Goal: Find specific page/section: Find specific page/section

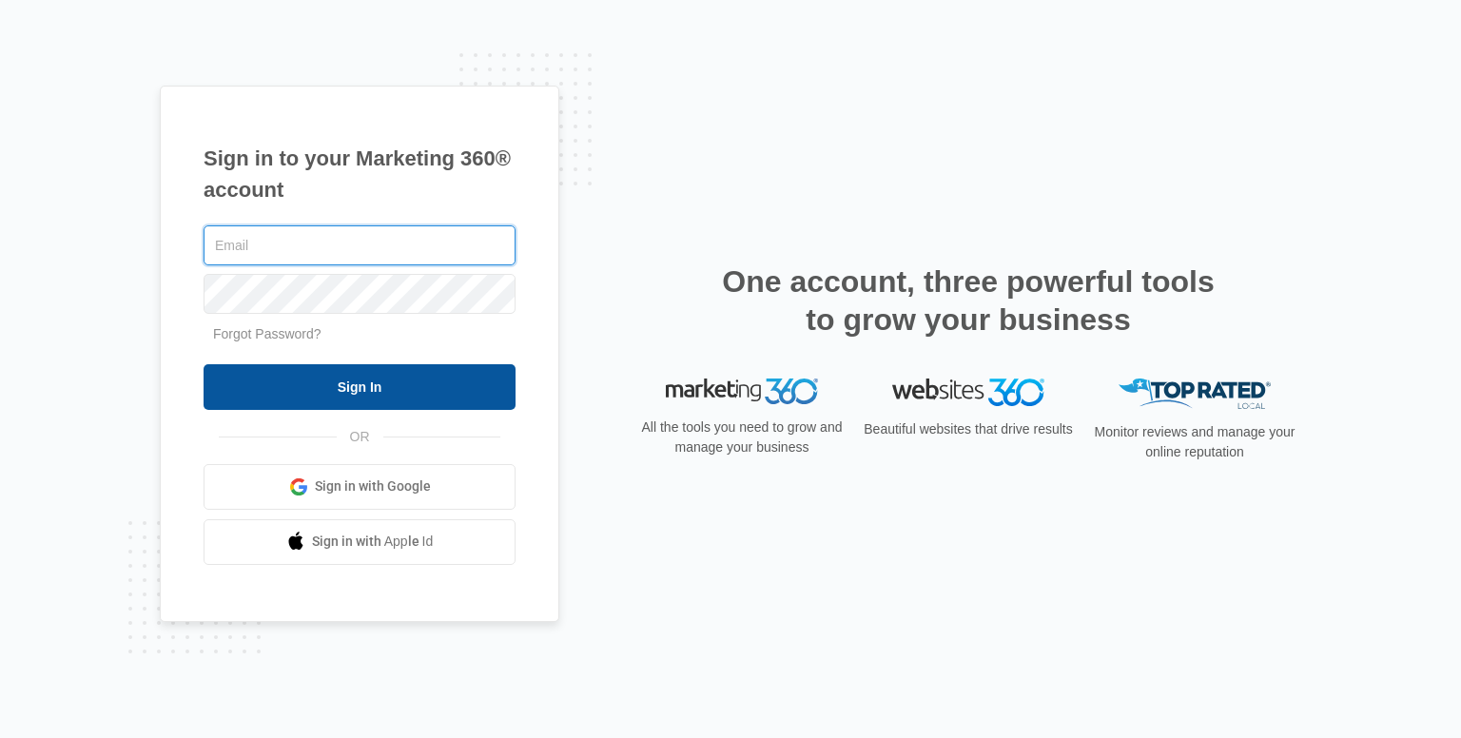
type input "[EMAIL_ADDRESS][DOMAIN_NAME]"
click at [330, 378] on input "Sign In" at bounding box center [359, 387] width 312 height 46
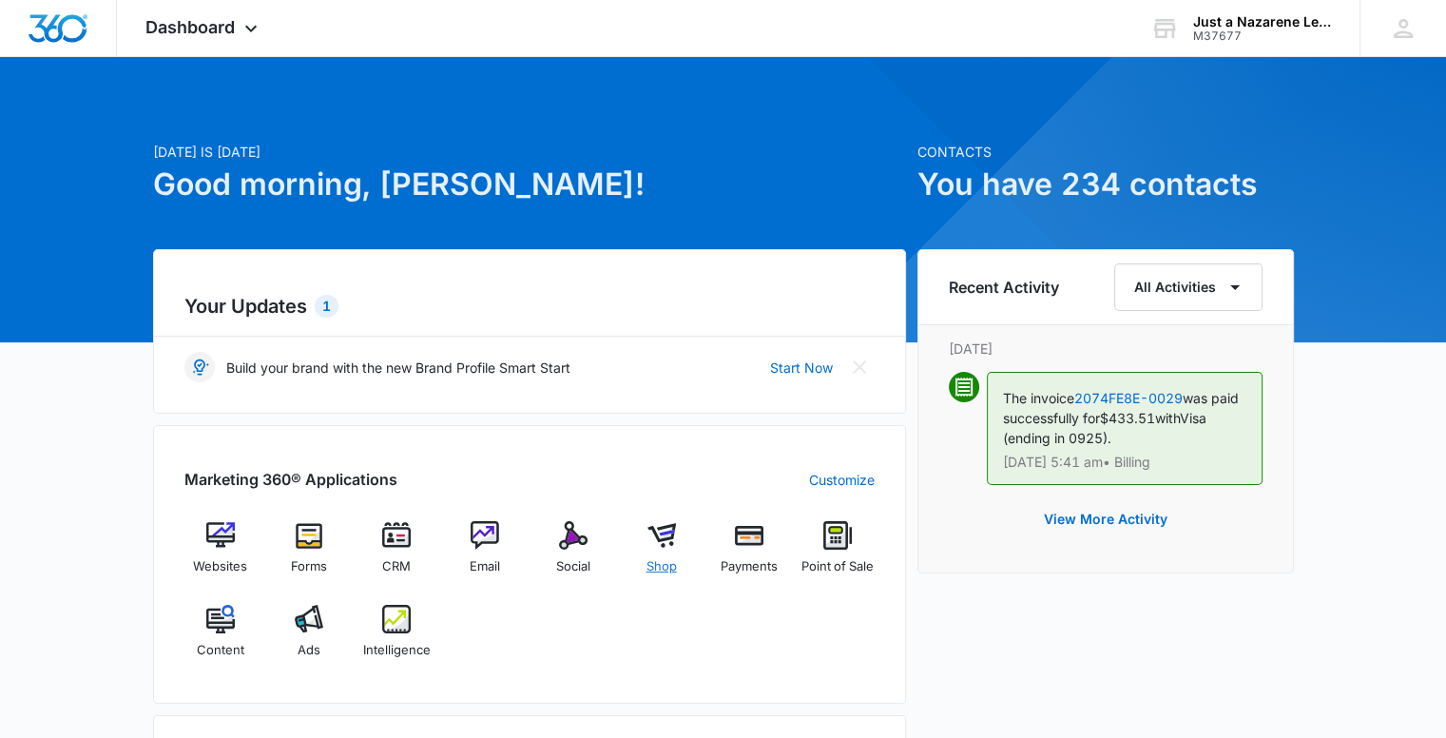
click at [659, 567] on span "Shop" at bounding box center [662, 566] width 30 height 19
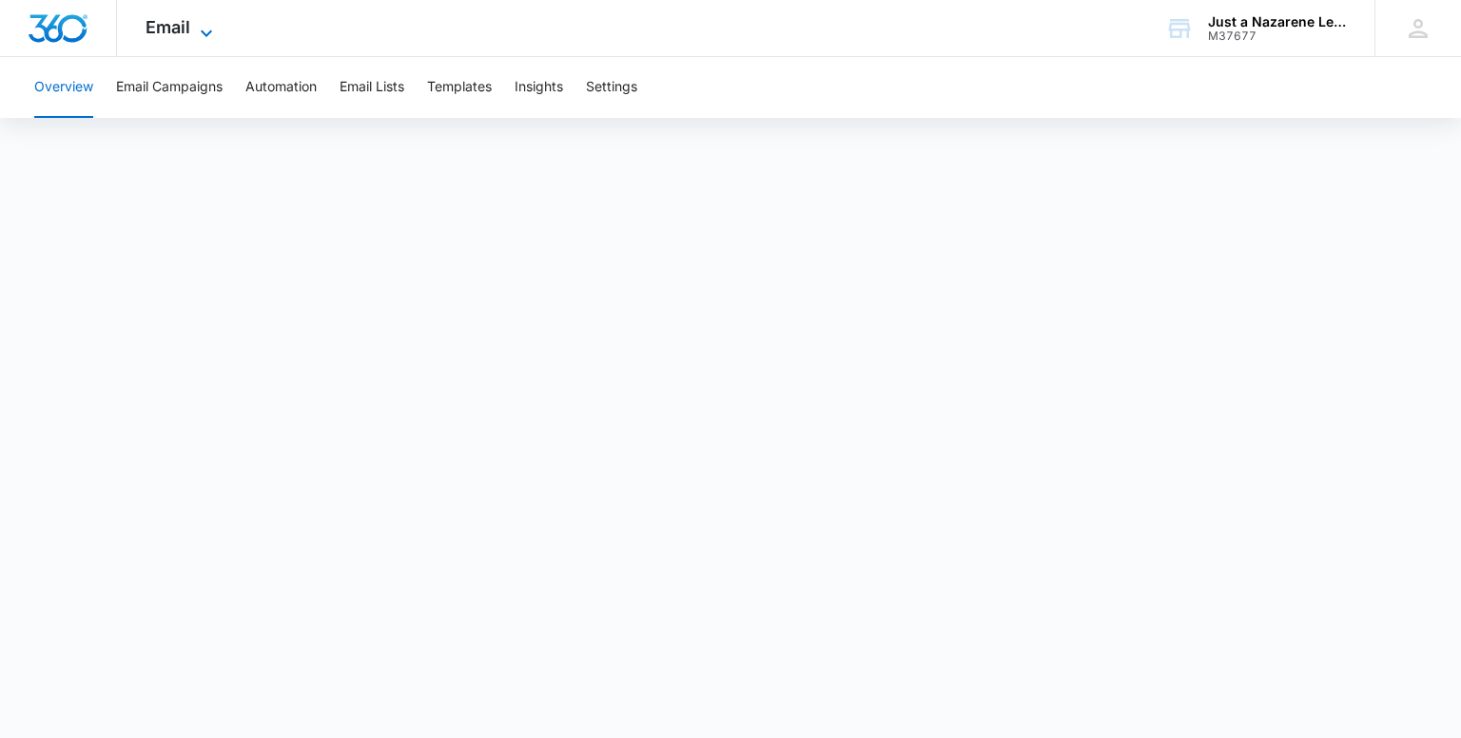
click at [197, 20] on div "Email Apps Websites Forms CRM Email Social Shop Payments POS Content Ads Intell…" at bounding box center [181, 28] width 129 height 56
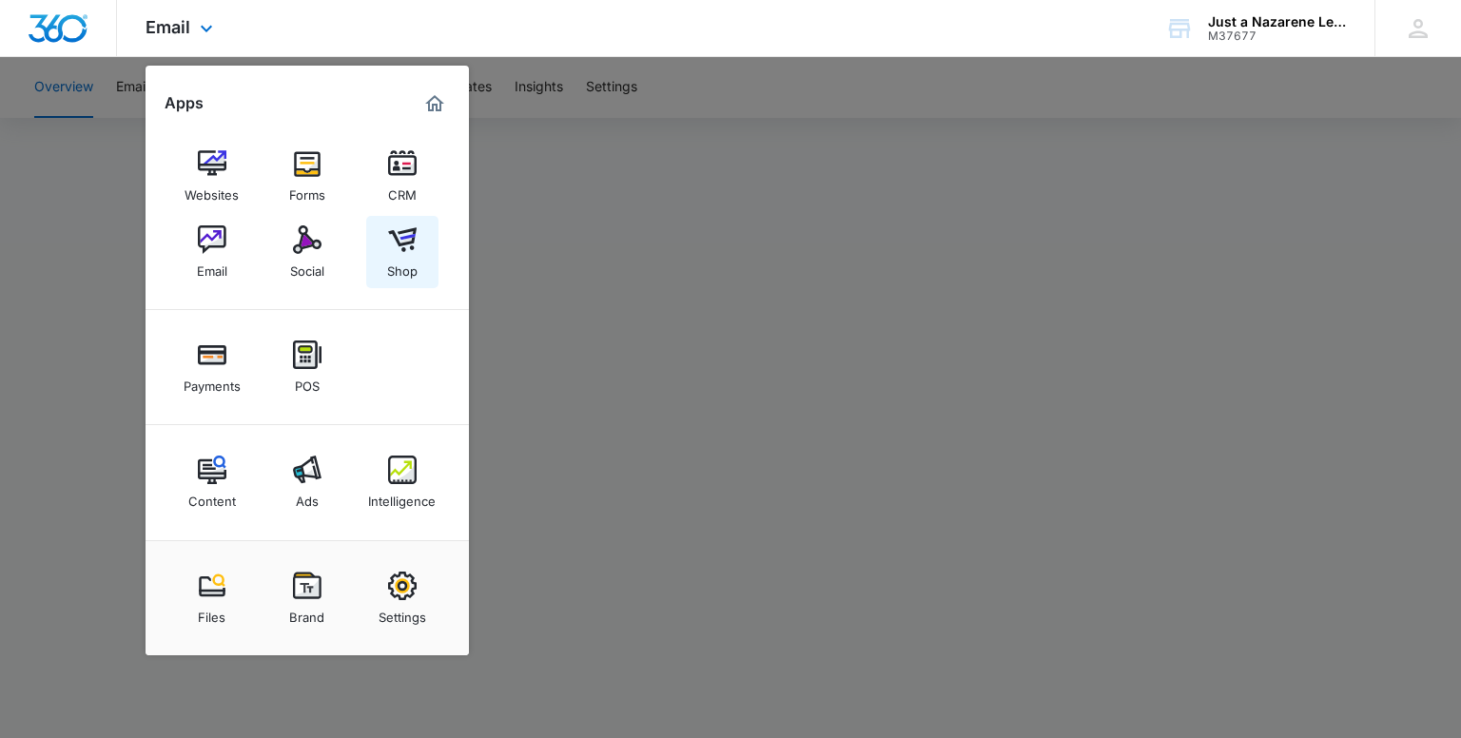
click at [392, 263] on div "Shop" at bounding box center [402, 266] width 30 height 25
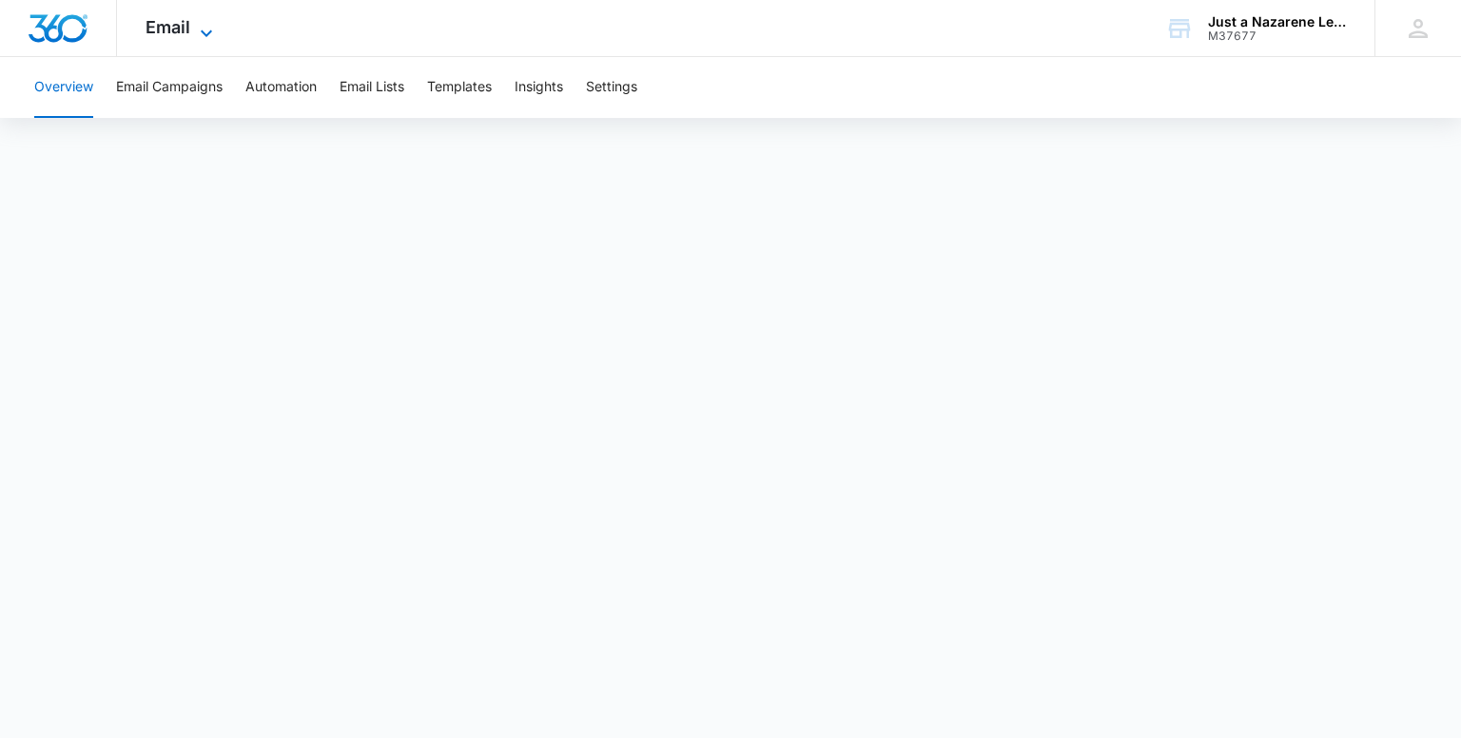
click at [204, 26] on icon at bounding box center [206, 33] width 23 height 23
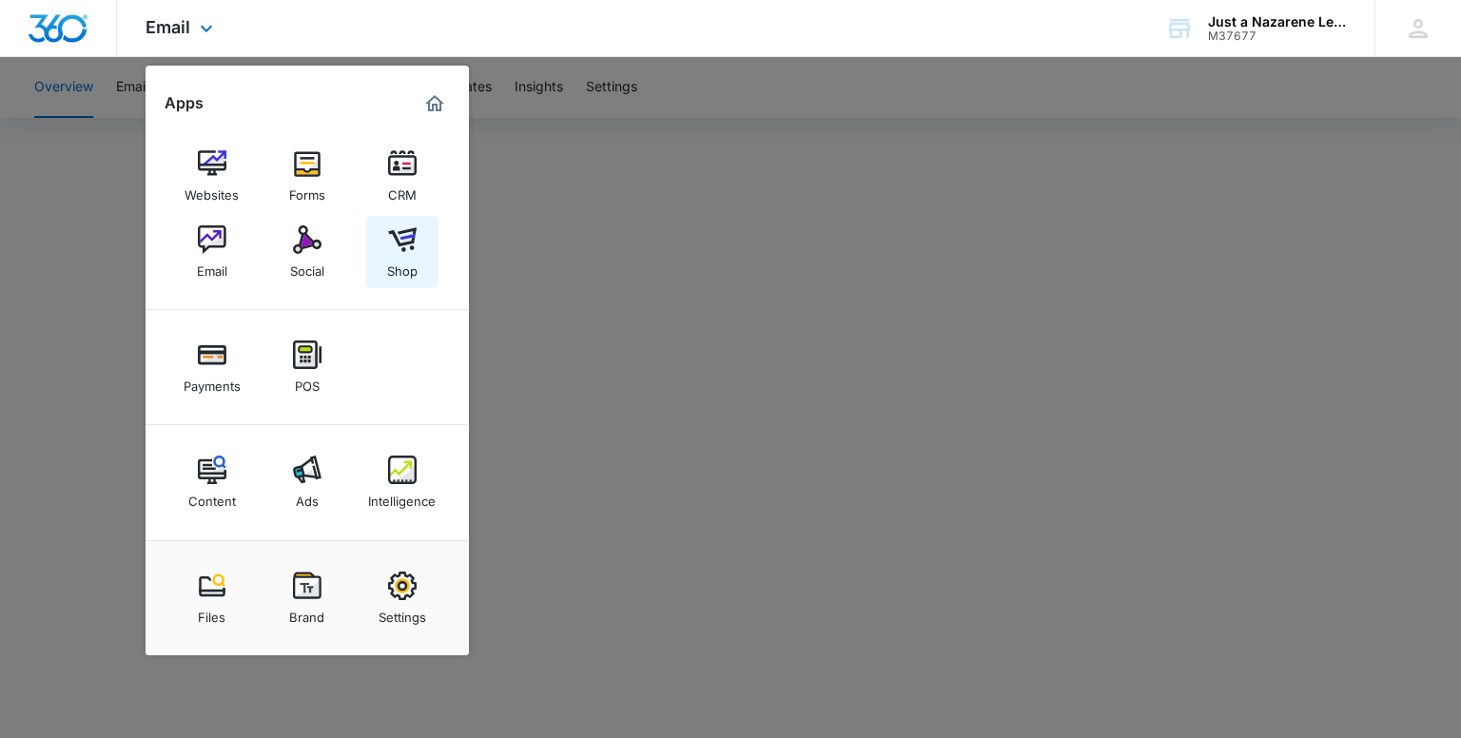
click at [403, 275] on div "Shop" at bounding box center [402, 266] width 30 height 25
